Goal: Navigation & Orientation: Understand site structure

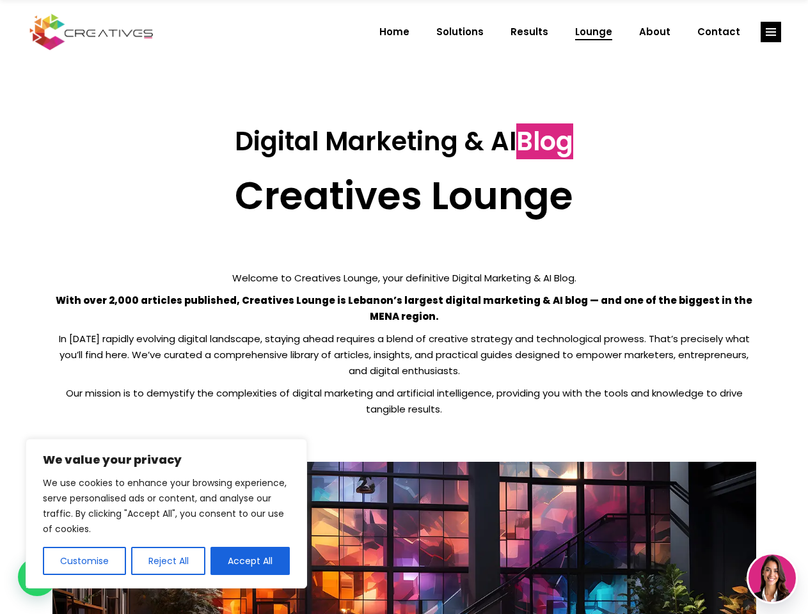
click at [404, 307] on p "With over 2,000 articles published, Creatives Lounge is Lebanon’s largest digit…" at bounding box center [404, 308] width 704 height 32
click at [84, 561] on button "Customise" at bounding box center [84, 561] width 83 height 28
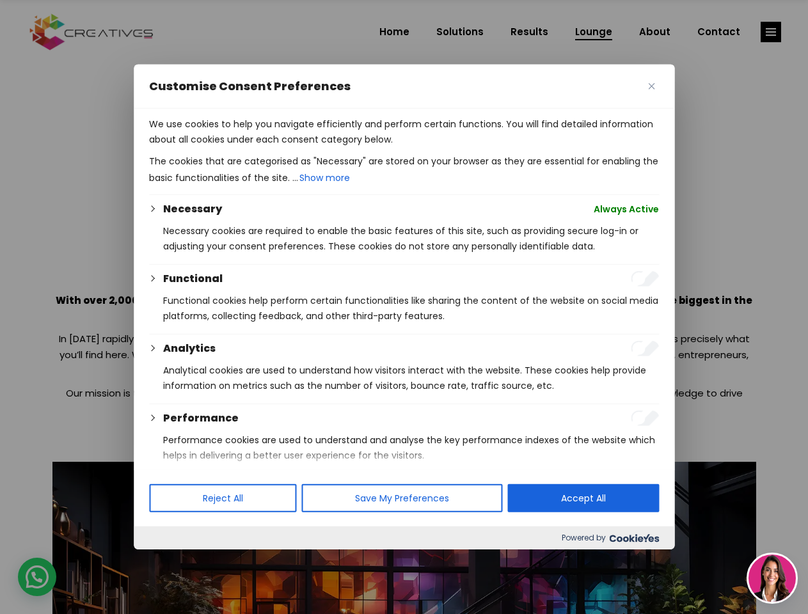
click at [168, 561] on div at bounding box center [404, 307] width 808 height 614
click at [250, 147] on p "We use cookies to help you navigate efficiently and perform certain functions. …" at bounding box center [404, 131] width 510 height 31
click at [771, 32] on div at bounding box center [404, 307] width 808 height 614
click at [772, 579] on img at bounding box center [772, 578] width 47 height 47
